Goal: Information Seeking & Learning: Learn about a topic

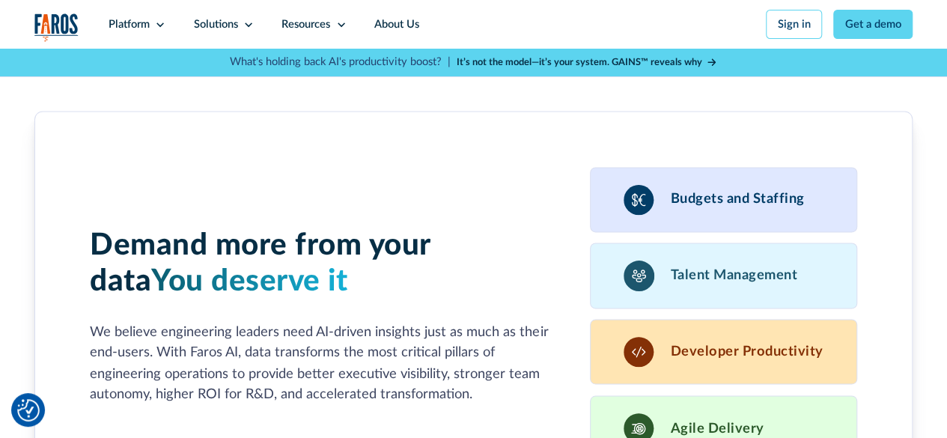
scroll to position [3818, 0]
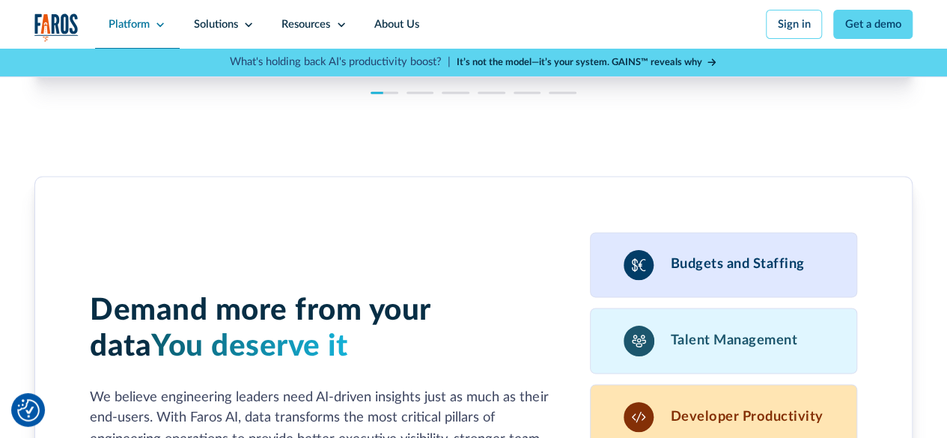
click at [145, 22] on div "Platform" at bounding box center [129, 24] width 41 height 16
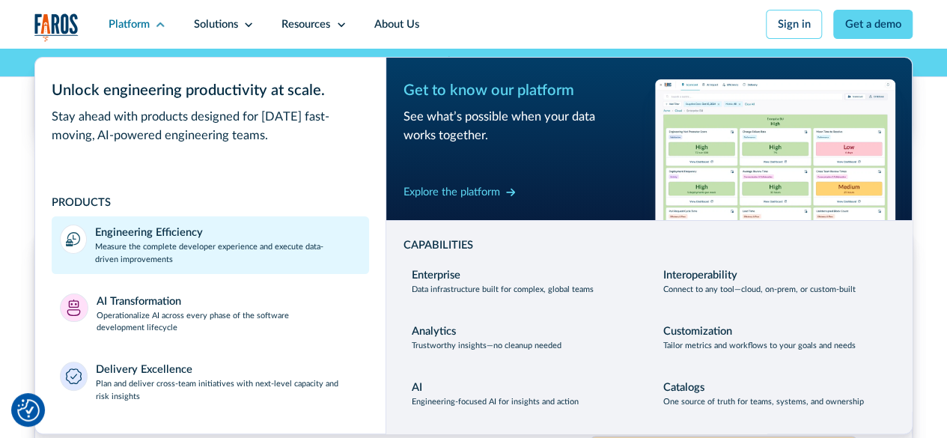
scroll to position [3743, 0]
click at [154, 228] on div "Engineering Efficiency" at bounding box center [149, 233] width 108 height 16
click at [177, 230] on div "Engineering Efficiency" at bounding box center [149, 233] width 108 height 16
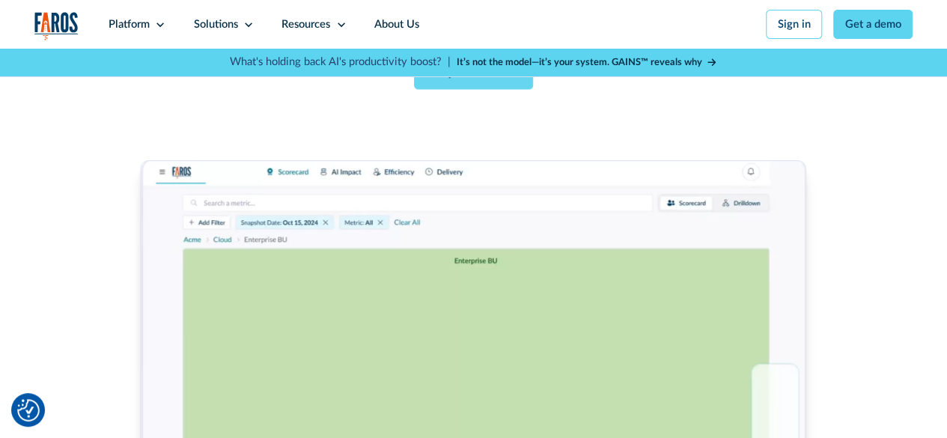
scroll to position [524, 0]
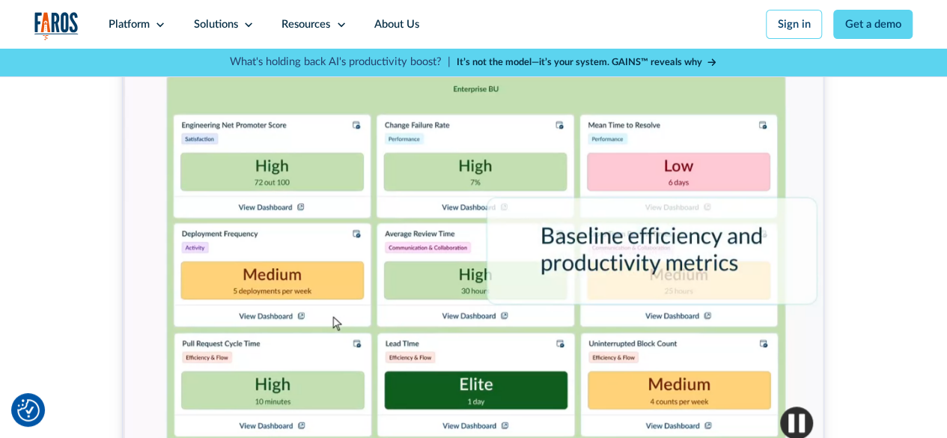
click at [887, 272] on div "ENGINEERING EFFICIENCY Improve velocity, quality, and team health at scale Iden…" at bounding box center [473, 62] width 878 height 1074
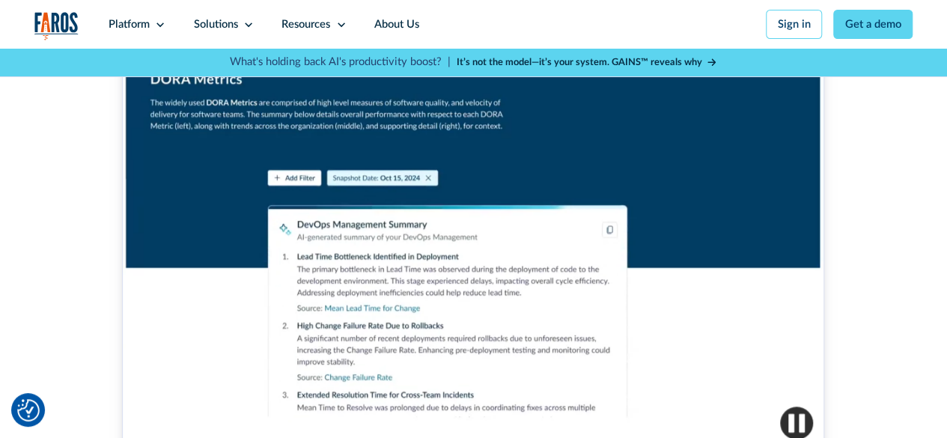
click at [497, 221] on div at bounding box center [473, 217] width 702 height 469
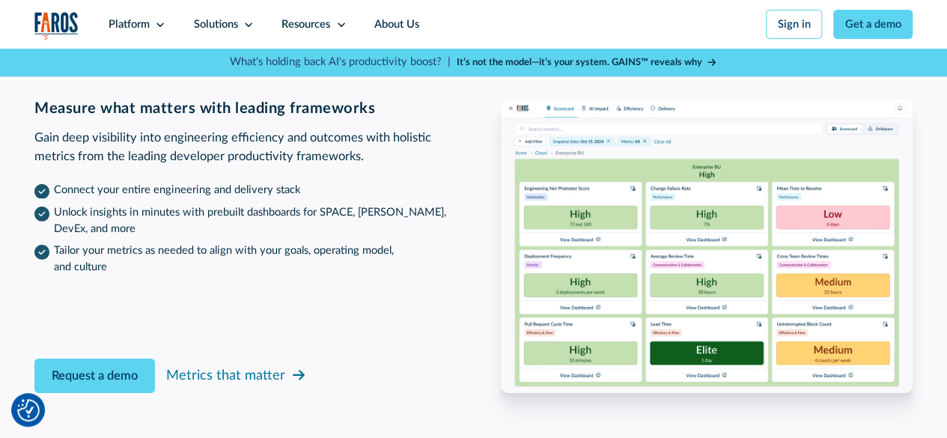
scroll to position [2088, 0]
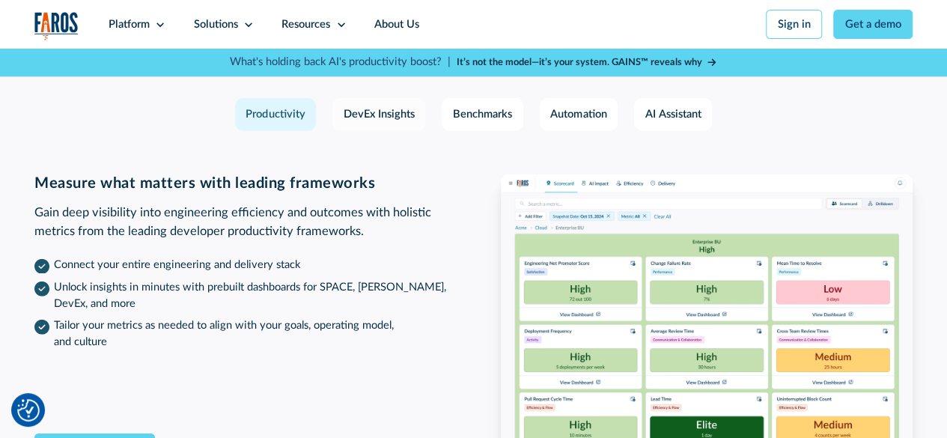
click at [378, 123] on div "DevEx Insights" at bounding box center [379, 114] width 71 height 16
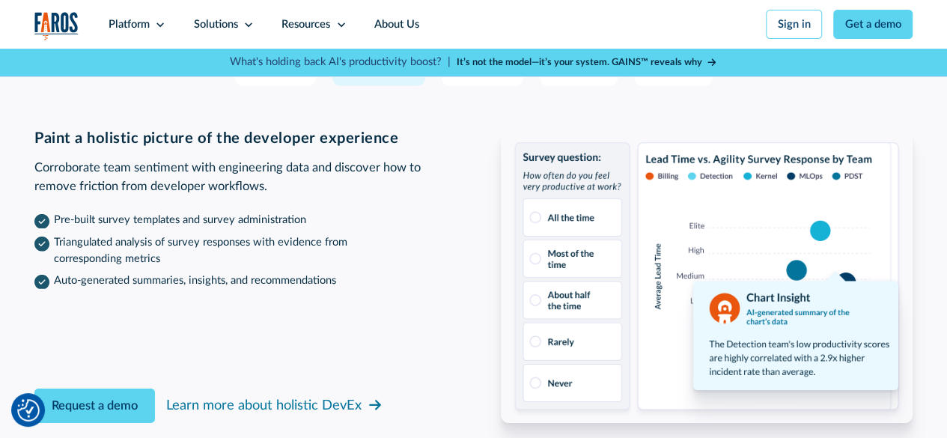
scroll to position [2163, 0]
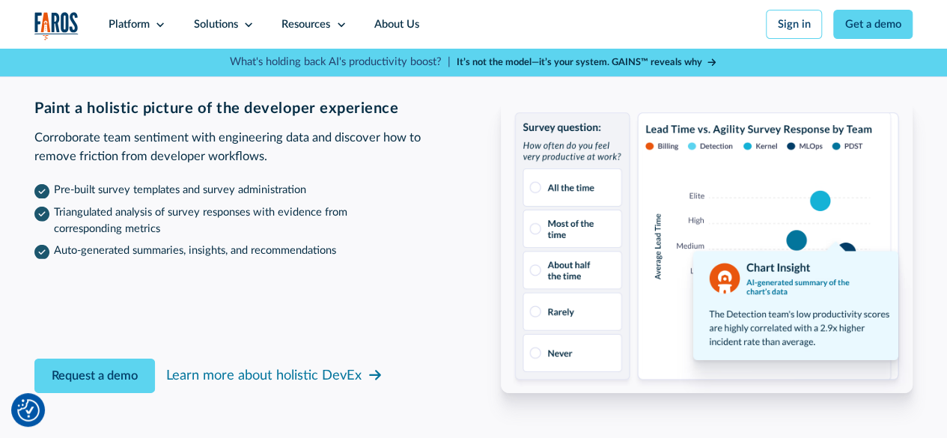
click at [647, 335] on img at bounding box center [707, 246] width 412 height 293
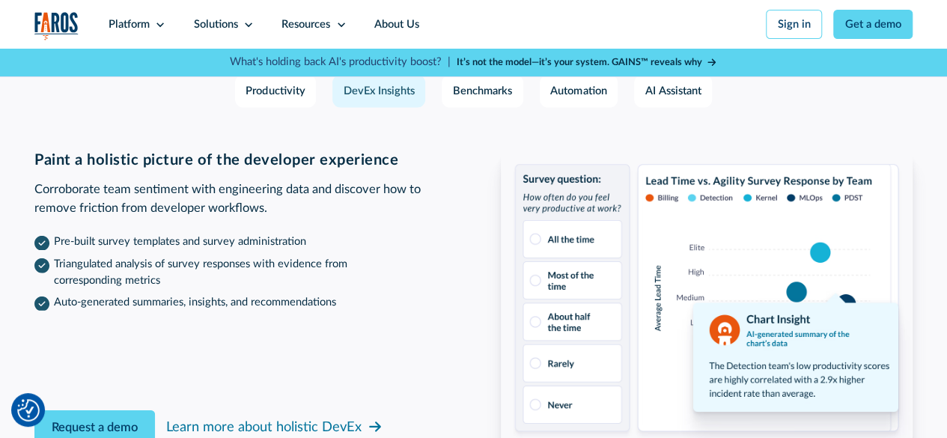
scroll to position [2088, 0]
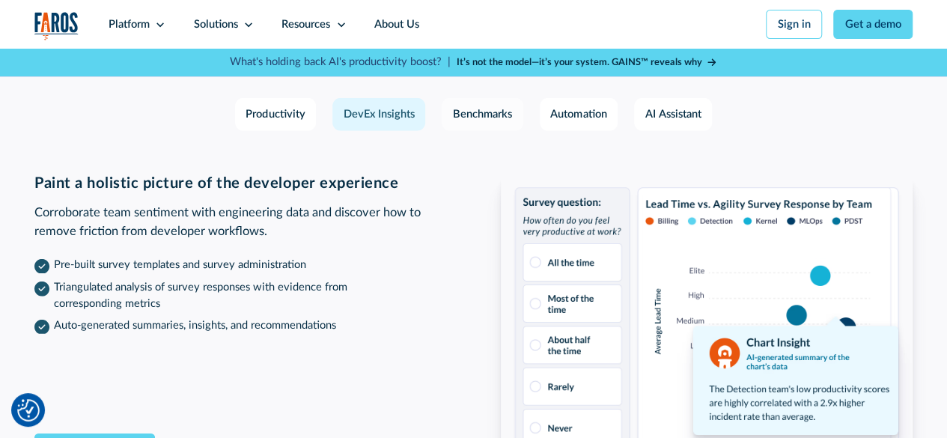
click at [449, 131] on link "Benchmarks" at bounding box center [482, 114] width 81 height 33
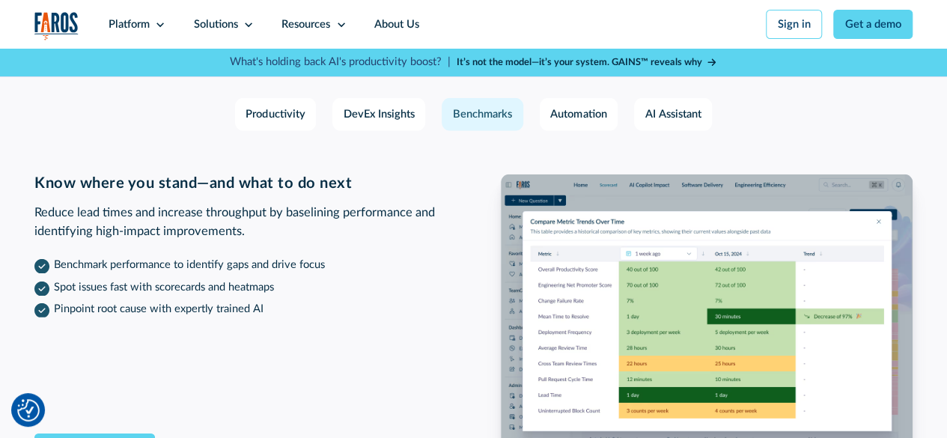
scroll to position [2163, 0]
